Goal: Transaction & Acquisition: Purchase product/service

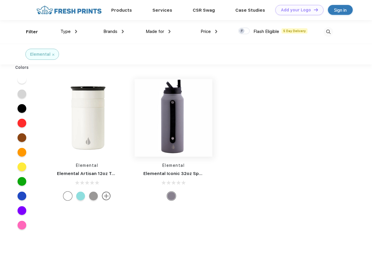
scroll to position [0, 0]
click at [297, 10] on link "Add your Logo Design Tool" at bounding box center [299, 10] width 48 height 10
click at [0, 0] on div "Design Tool" at bounding box center [0, 0] width 0 height 0
click at [313, 10] on link "Add your Logo Design Tool" at bounding box center [299, 10] width 48 height 10
click at [28, 32] on div "Filter" at bounding box center [32, 32] width 12 height 7
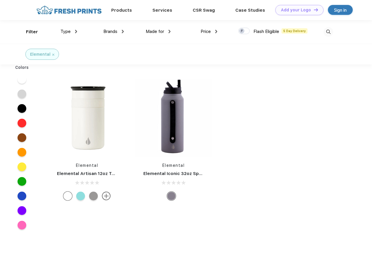
click at [69, 32] on span "Type" at bounding box center [65, 31] width 10 height 5
click at [114, 32] on span "Brands" at bounding box center [110, 31] width 14 height 5
click at [158, 32] on span "Made for" at bounding box center [155, 31] width 18 height 5
click at [209, 32] on span "Price" at bounding box center [206, 31] width 10 height 5
click at [244, 31] on div at bounding box center [243, 31] width 11 height 6
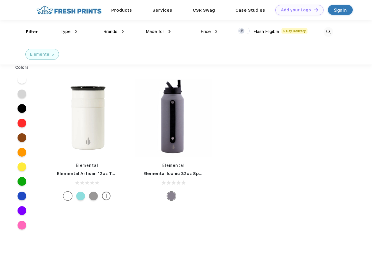
click at [242, 31] on input "checkbox" at bounding box center [240, 29] width 4 height 4
click at [328, 32] on img at bounding box center [328, 32] width 10 height 10
